Goal: Information Seeking & Learning: Check status

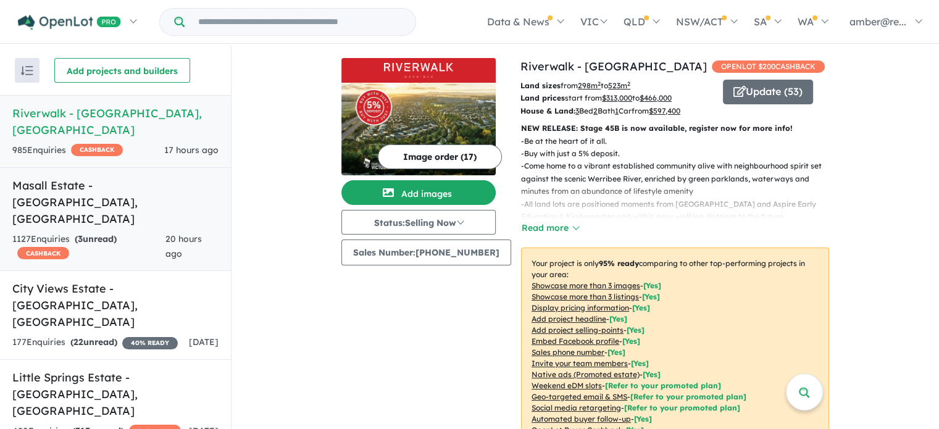
click at [89, 232] on div "1127 Enquir ies ( 3 unread) CASHBACK" at bounding box center [88, 247] width 153 height 30
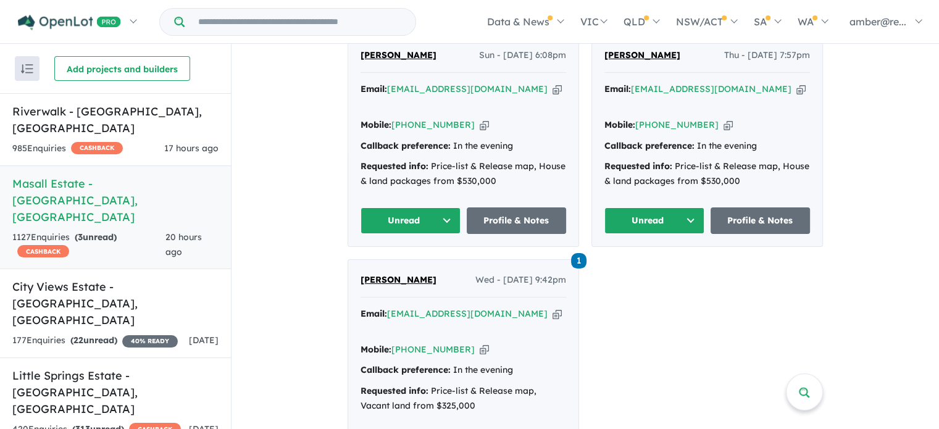
scroll to position [647, 0]
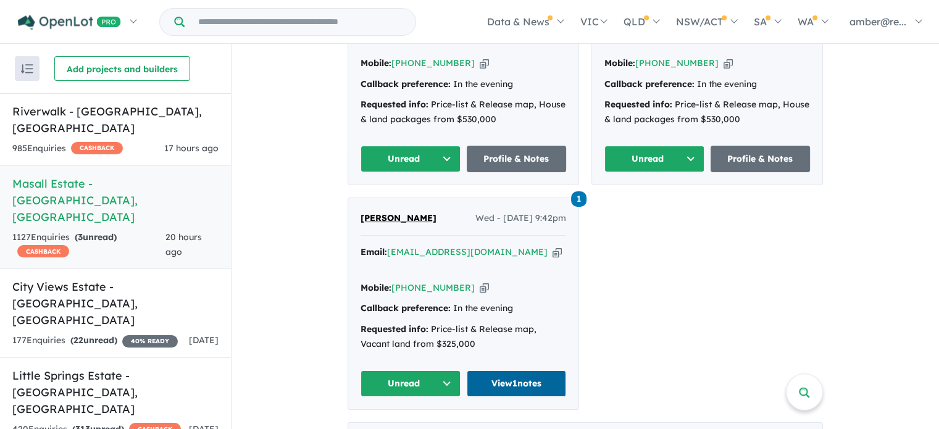
click at [526, 371] on link "View 1 notes" at bounding box center [517, 384] width 100 height 27
